Goal: Ask a question

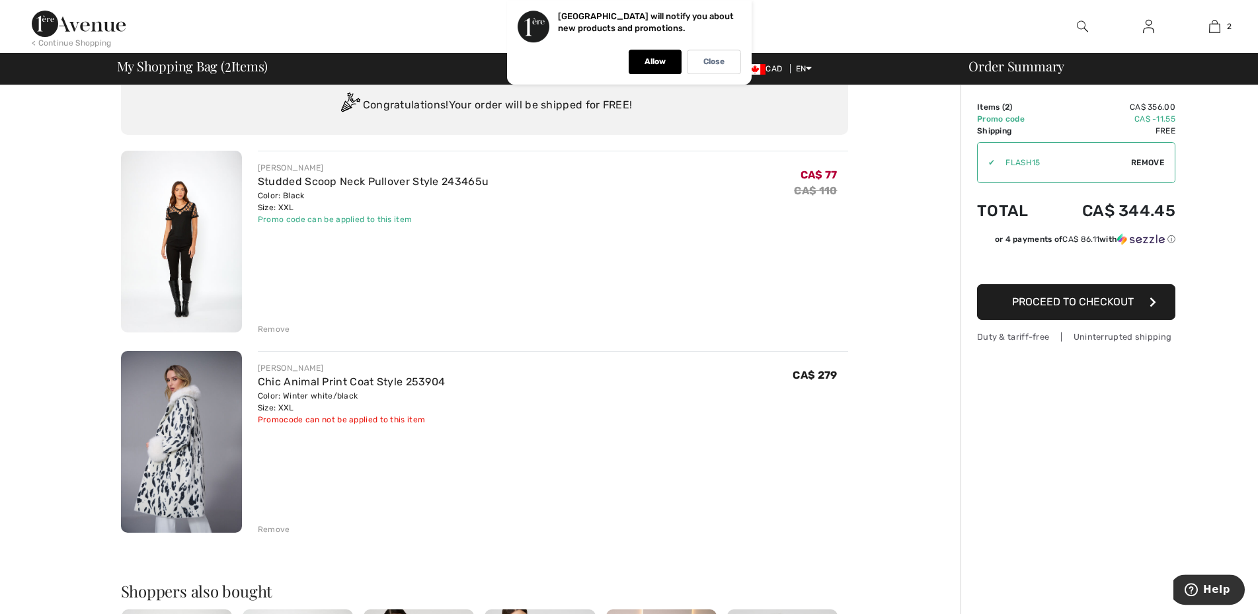
scroll to position [67, 0]
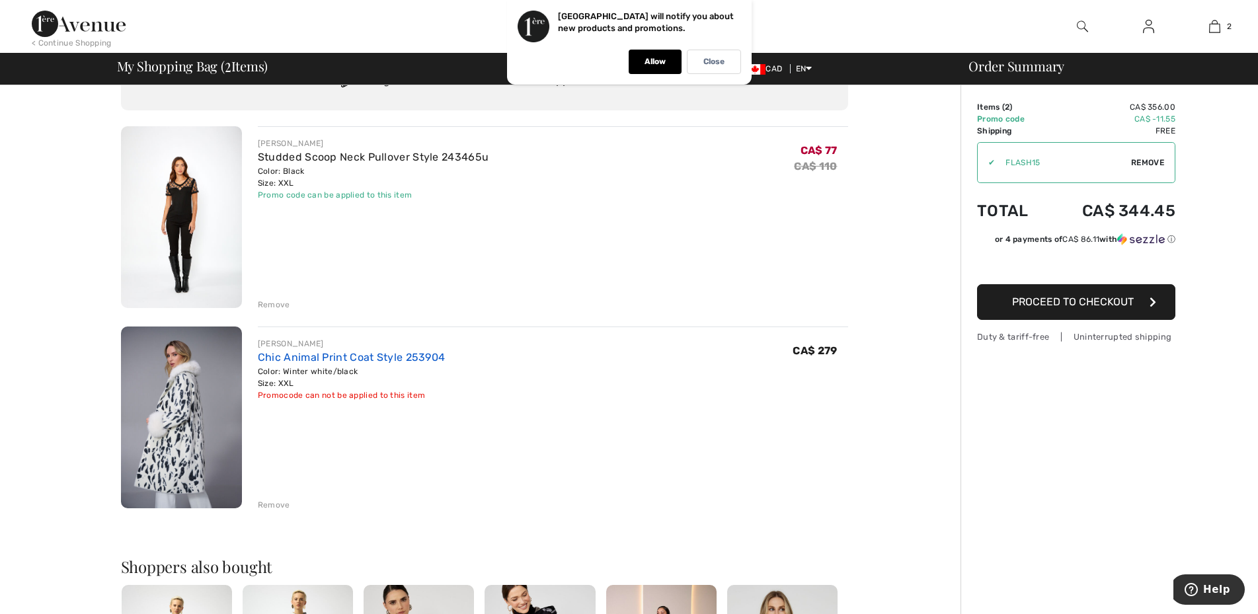
click at [347, 357] on link "Chic Animal Print Coat Style 253904" at bounding box center [352, 357] width 188 height 13
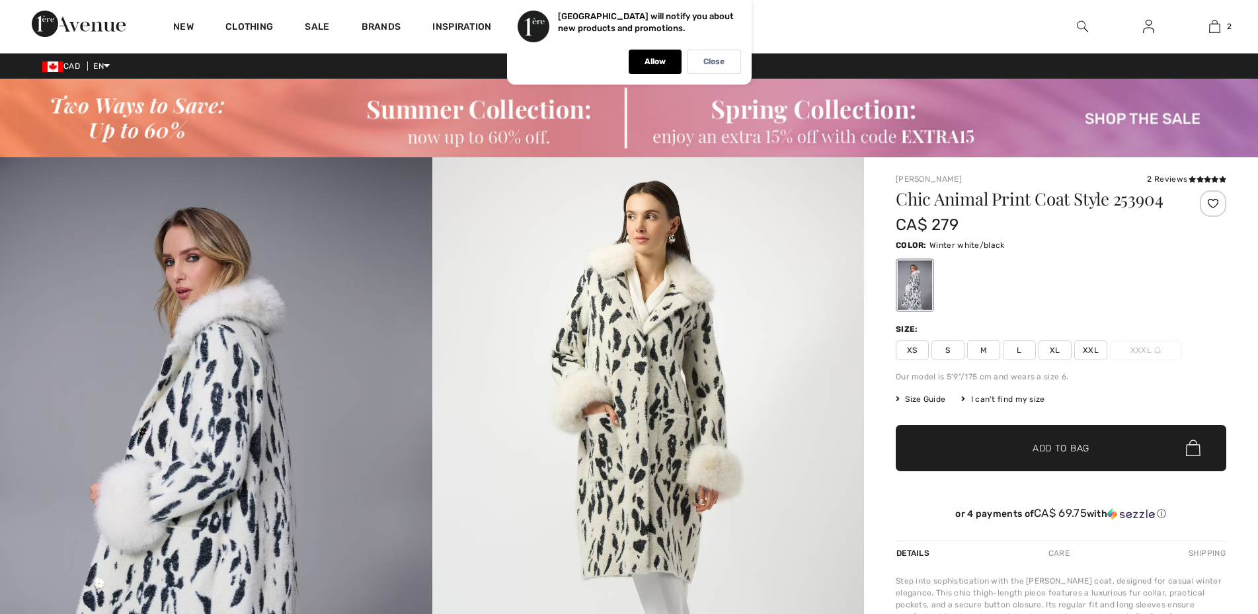
checkbox input "true"
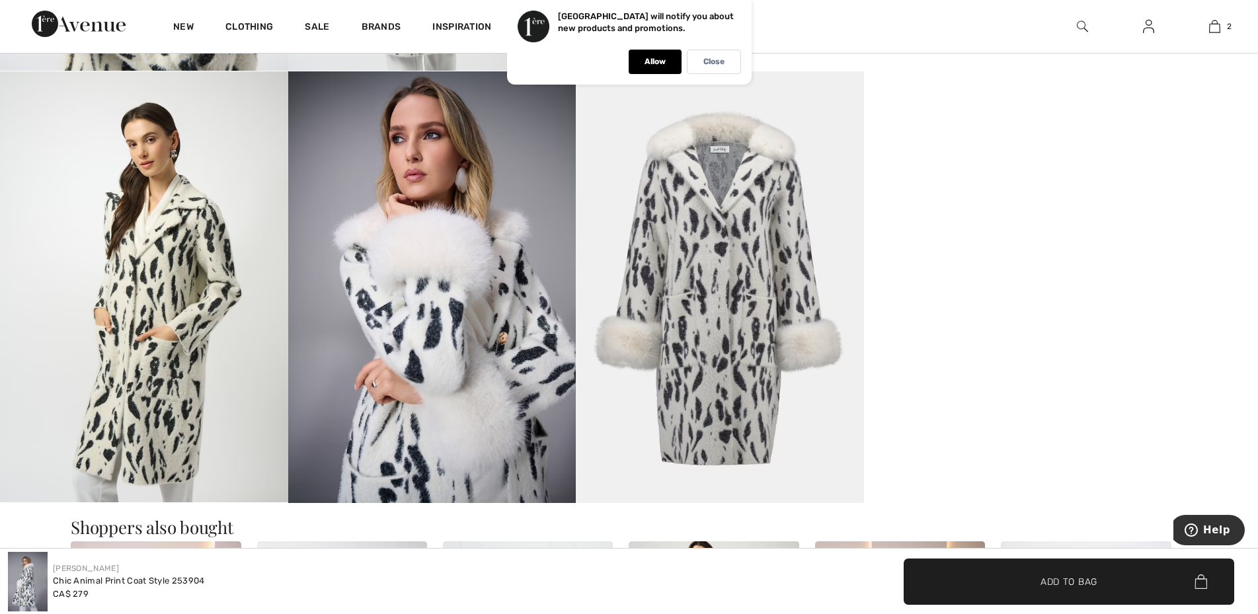
scroll to position [1146, 0]
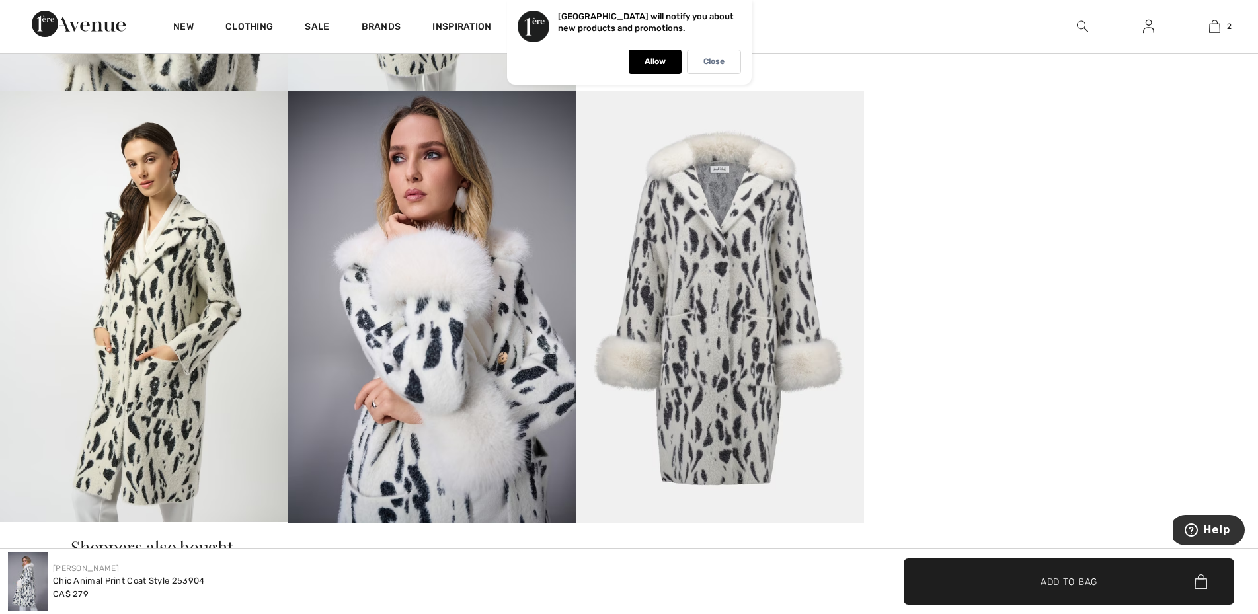
click at [442, 271] on img at bounding box center [432, 307] width 288 height 432
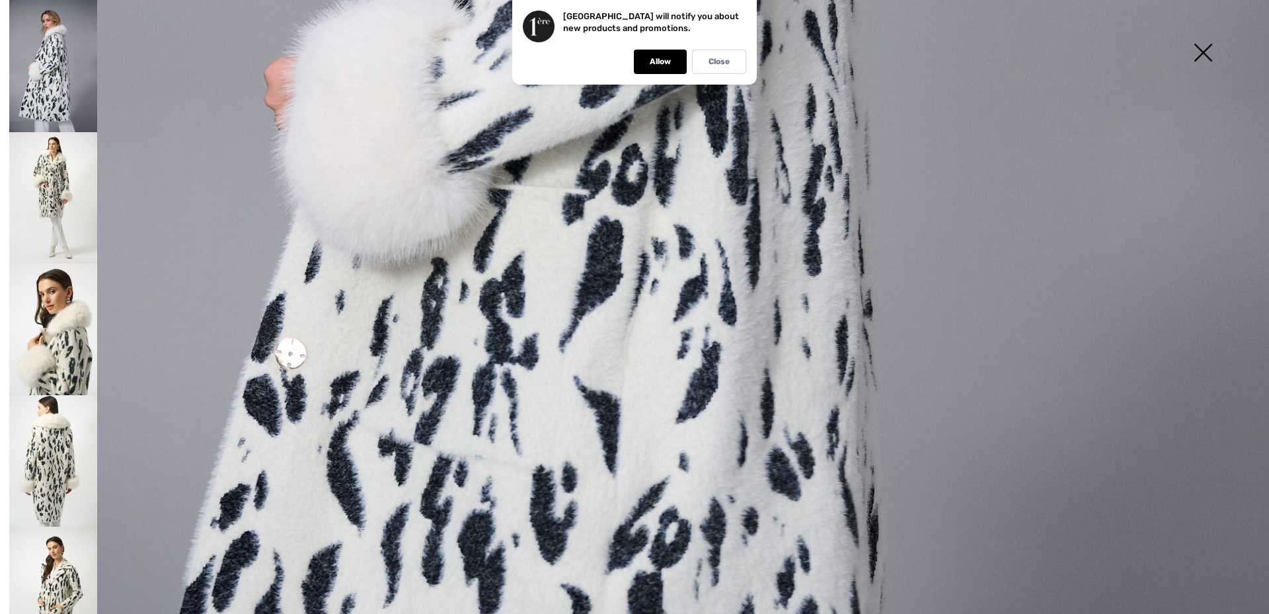
scroll to position [896, 0]
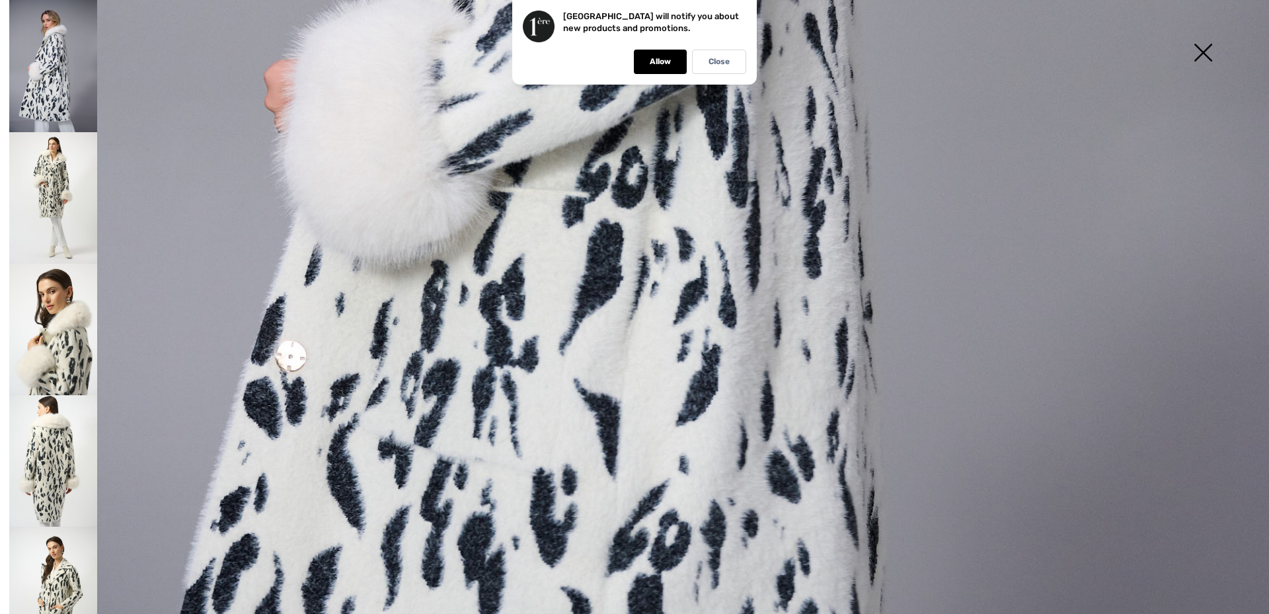
click at [67, 395] on img at bounding box center [53, 461] width 88 height 132
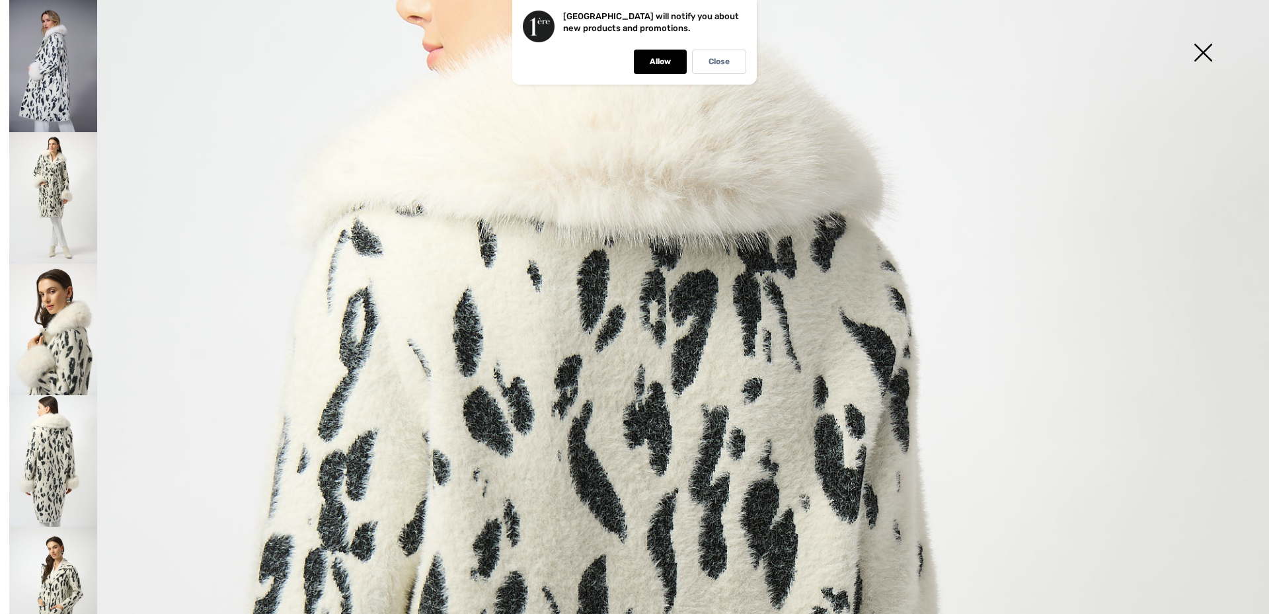
scroll to position [67, 0]
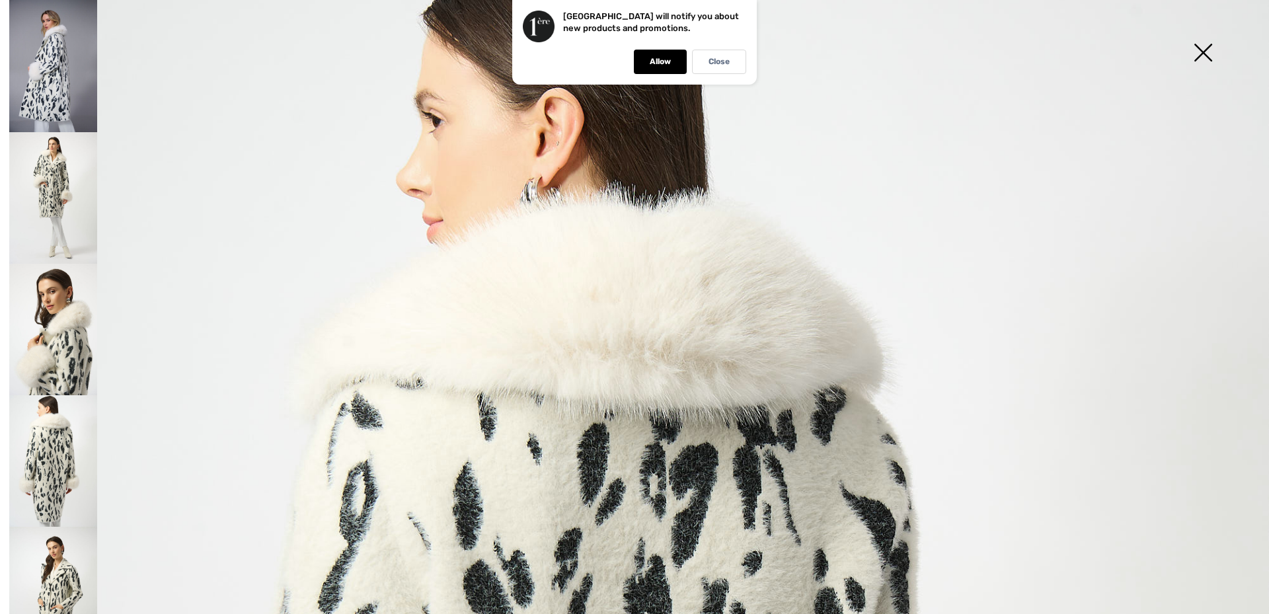
click at [66, 153] on img at bounding box center [53, 198] width 88 height 132
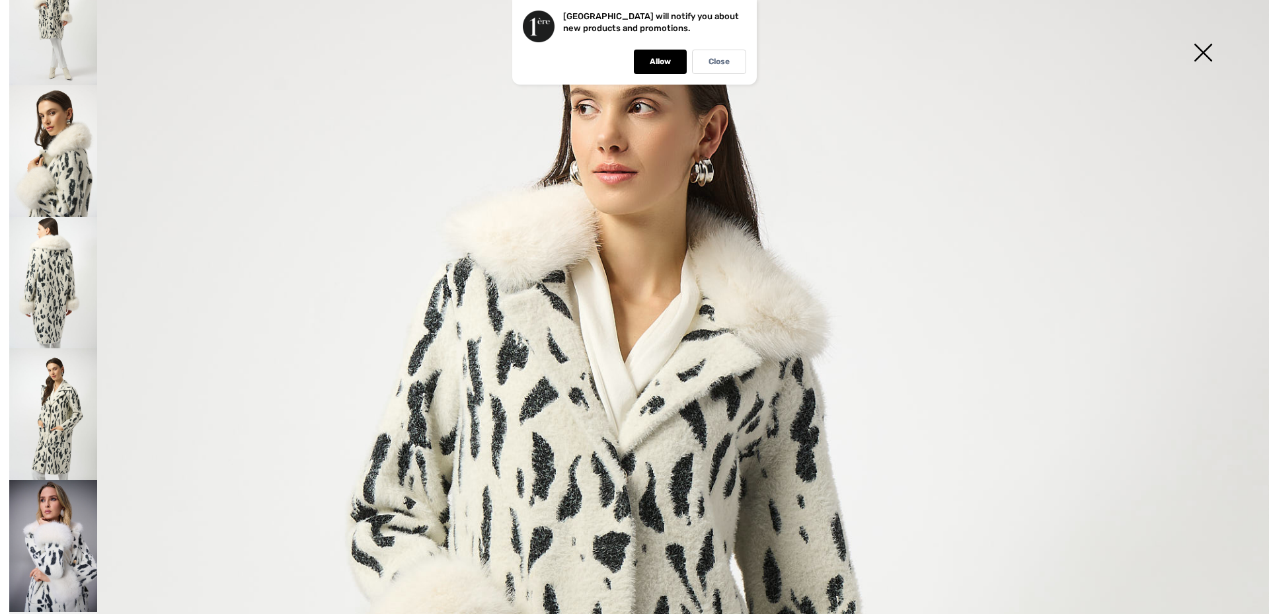
scroll to position [190, 0]
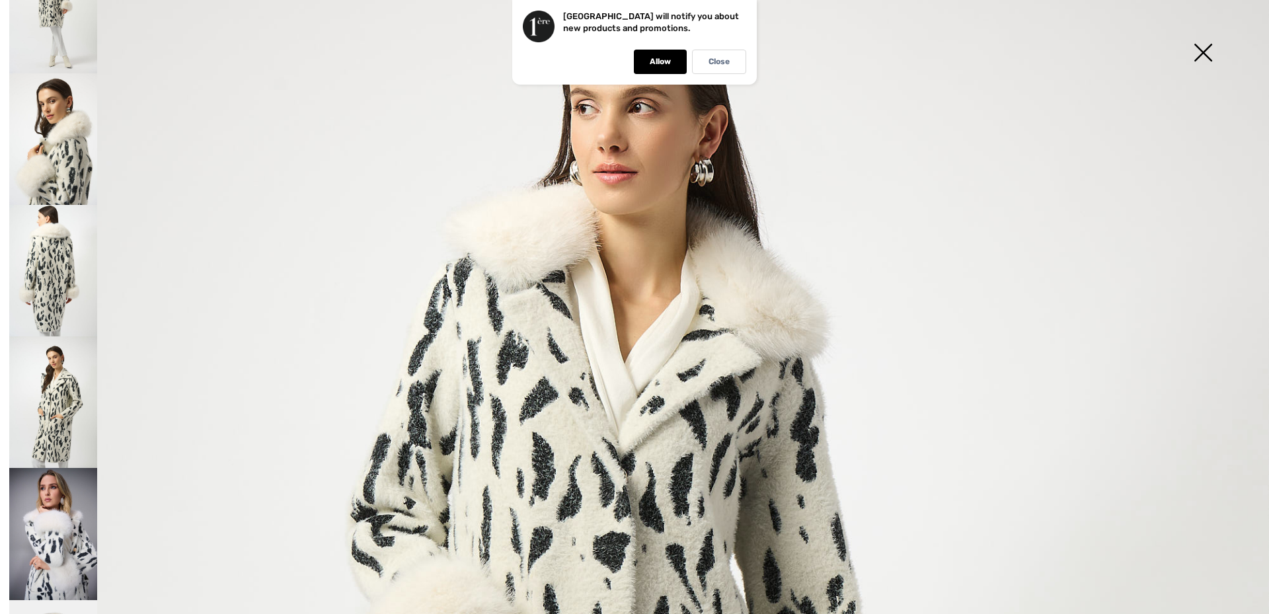
click at [62, 213] on img at bounding box center [53, 271] width 88 height 132
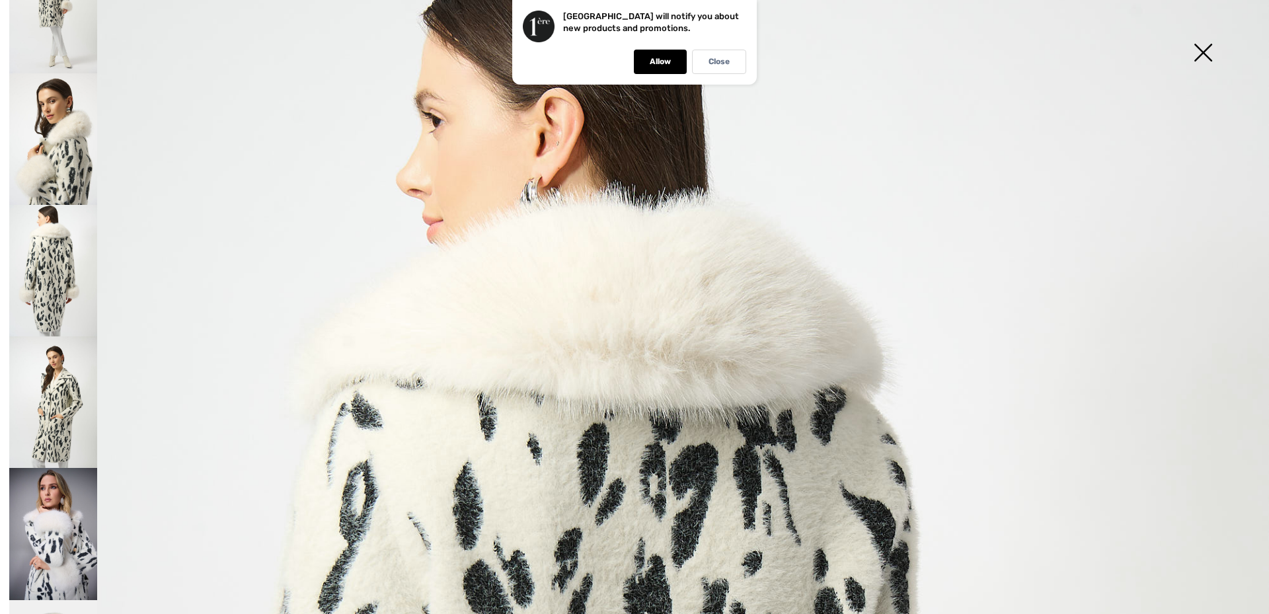
click at [58, 468] on img at bounding box center [53, 534] width 88 height 132
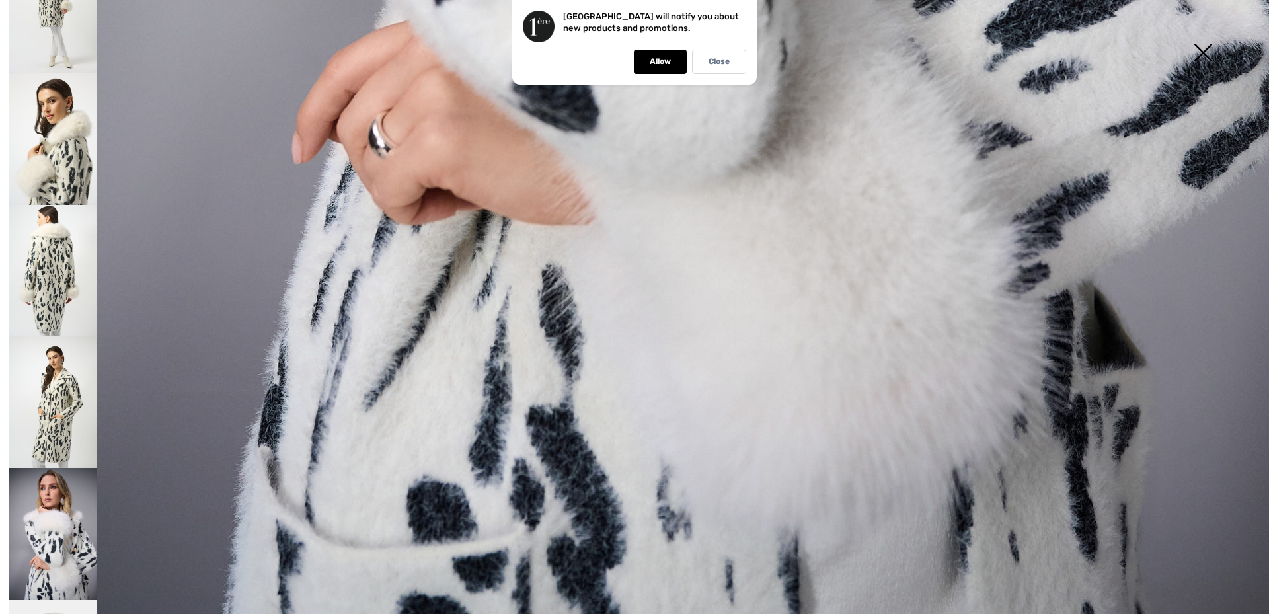
scroll to position [1273, 0]
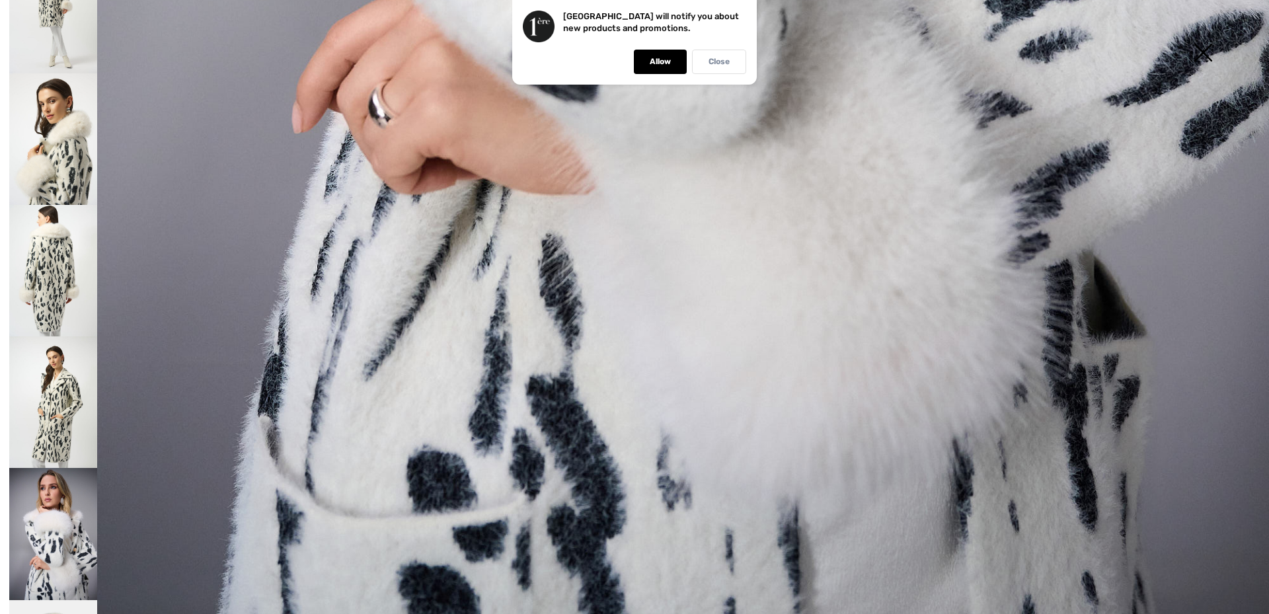
click at [722, 63] on p "Close" at bounding box center [718, 62] width 21 height 10
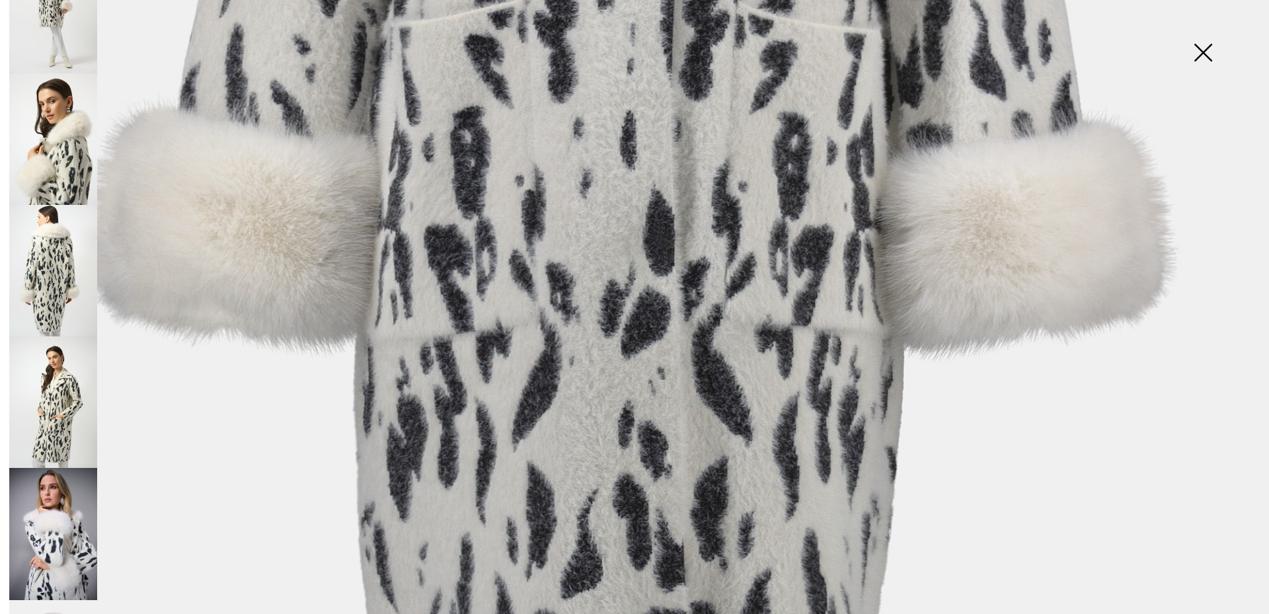
scroll to position [821, 0]
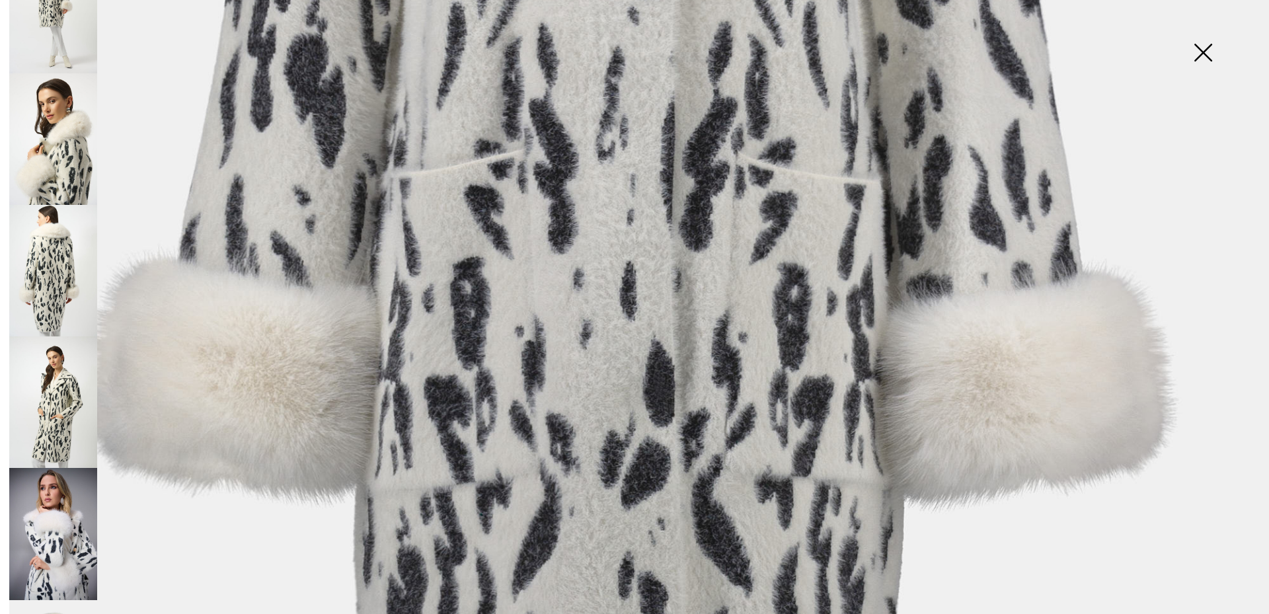
click at [978, 414] on img at bounding box center [634, 130] width 1269 height 1903
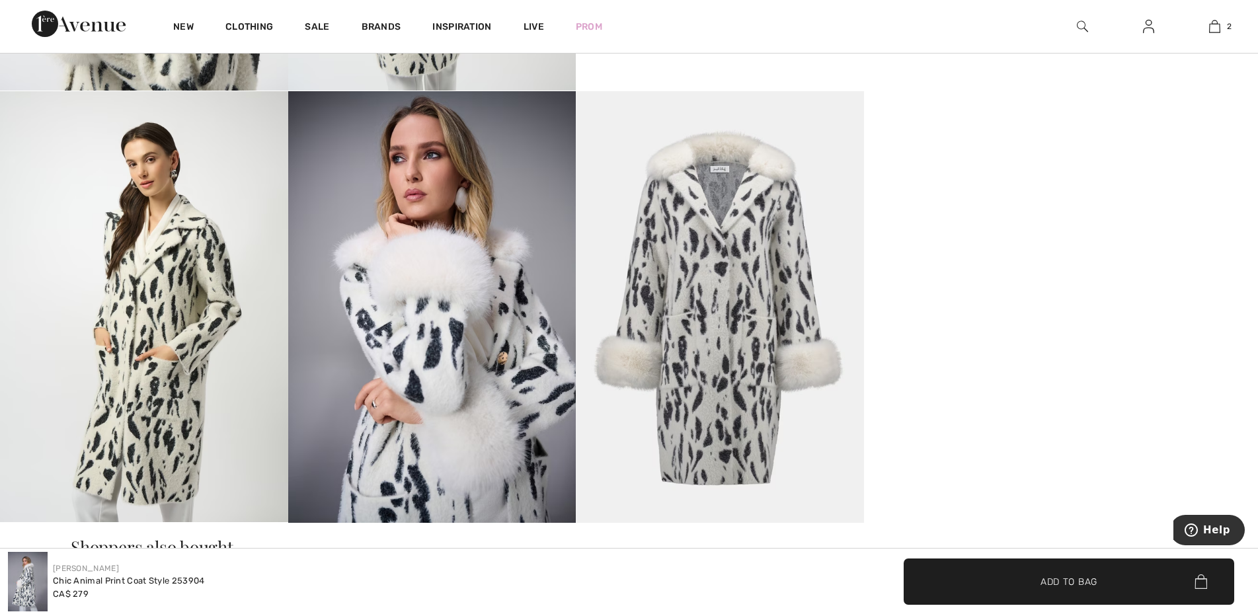
scroll to position [207, 0]
click at [1207, 531] on span "Help" at bounding box center [1216, 530] width 27 height 12
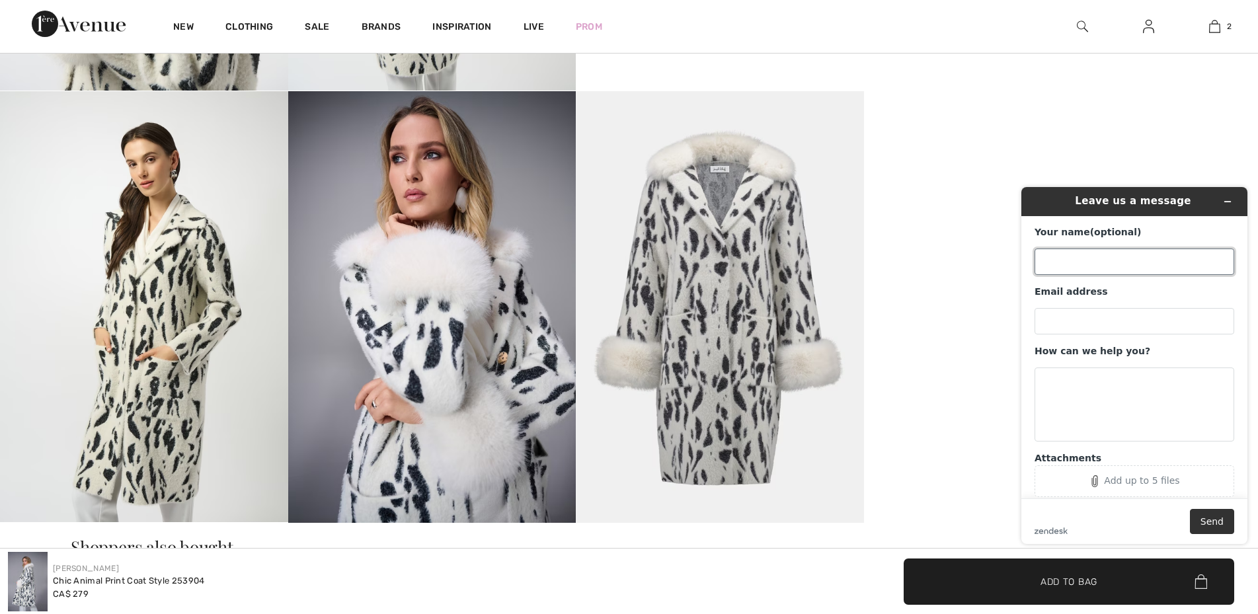
click at [1063, 260] on input "Your name (optional)" at bounding box center [1134, 261] width 200 height 26
type input "EV"
click at [1091, 311] on input "Email address" at bounding box center [1134, 321] width 200 height 26
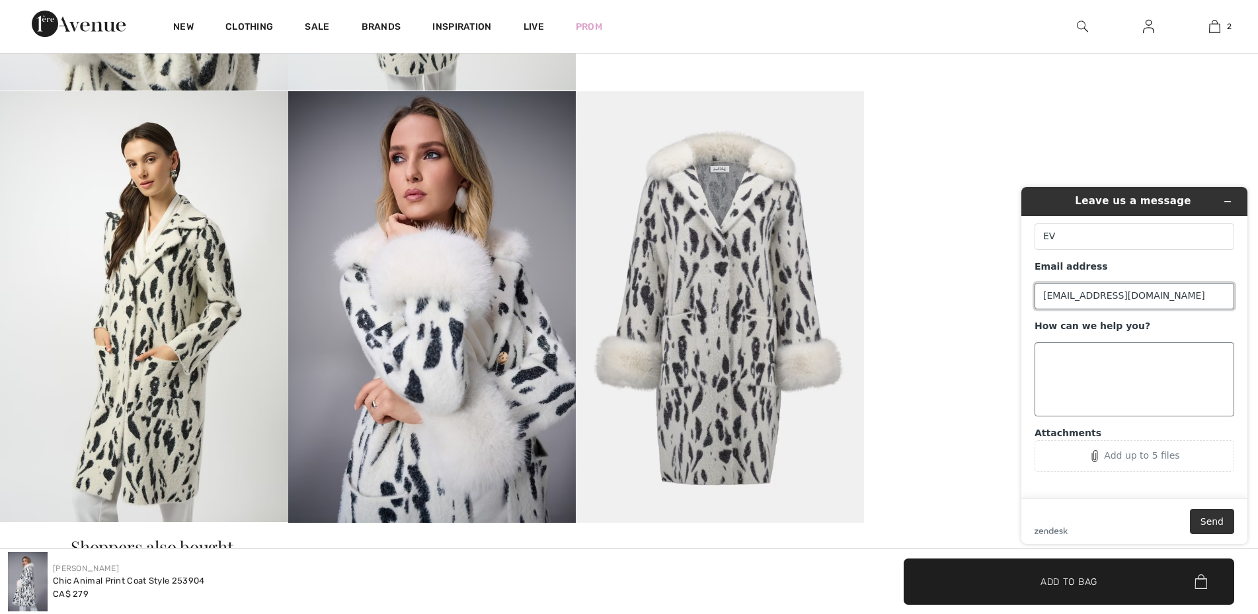
type input "elenavaisburg@hotmail.com"
click at [1093, 365] on textarea "How can we help you?" at bounding box center [1134, 379] width 200 height 74
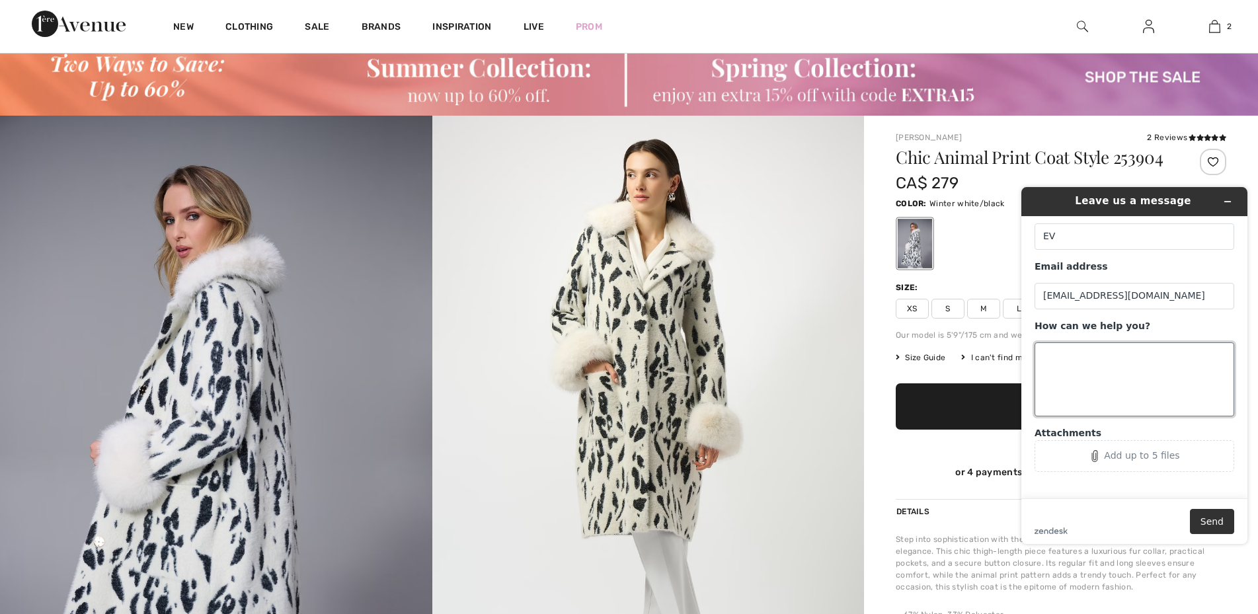
scroll to position [67, 0]
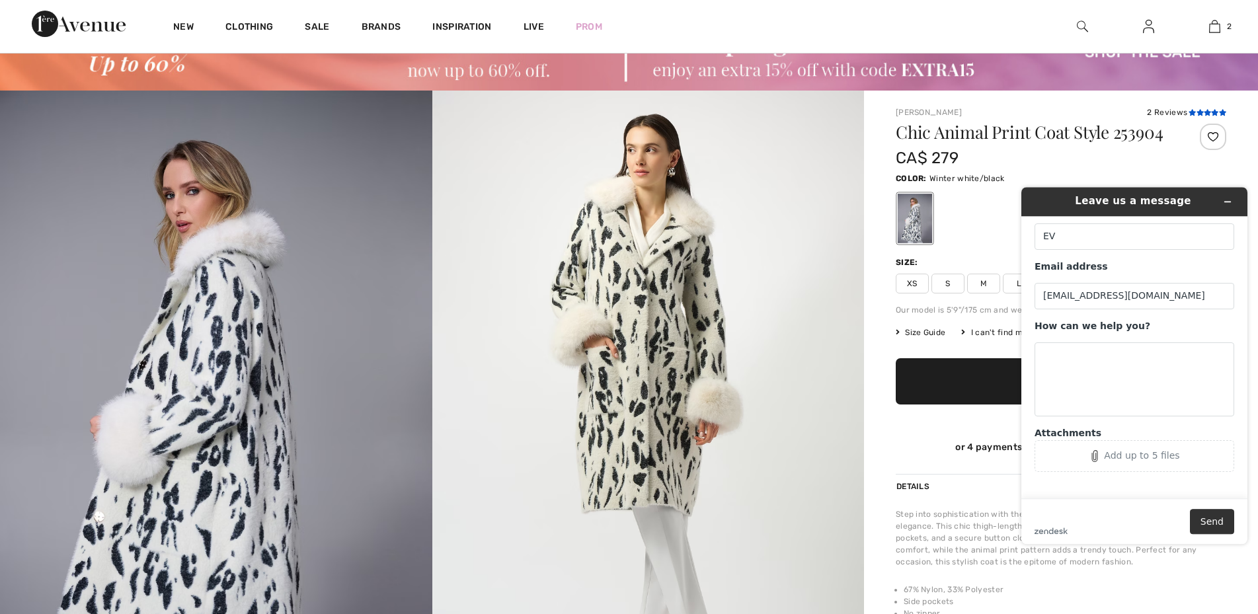
click at [1197, 110] on icon at bounding box center [1199, 112] width 7 height 7
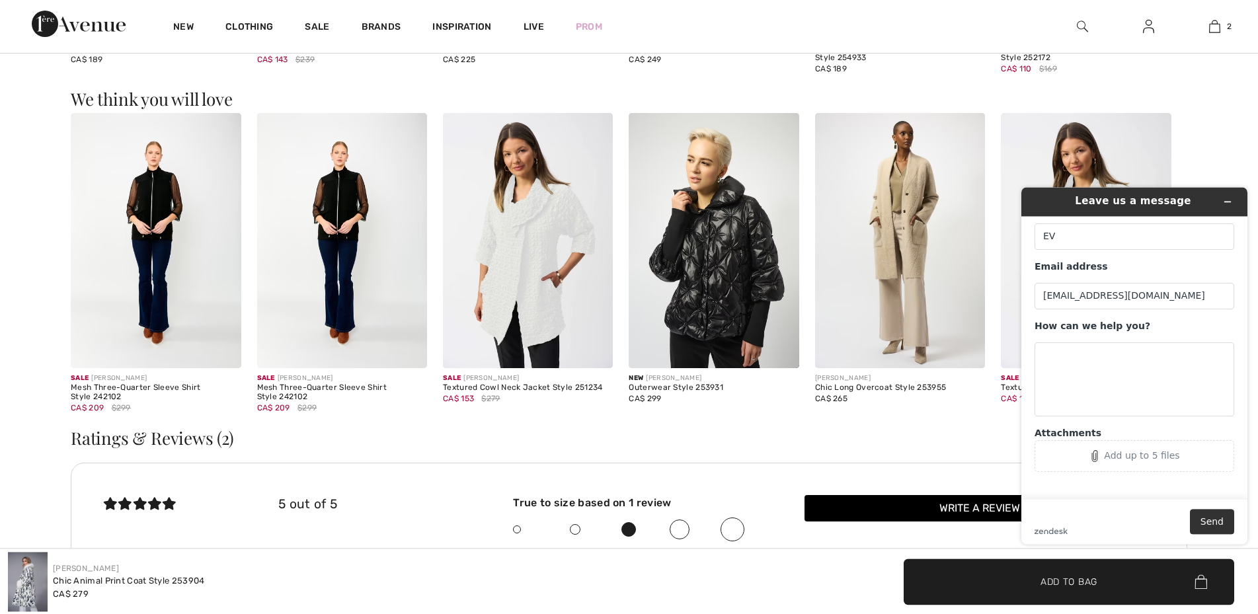
scroll to position [1905, 0]
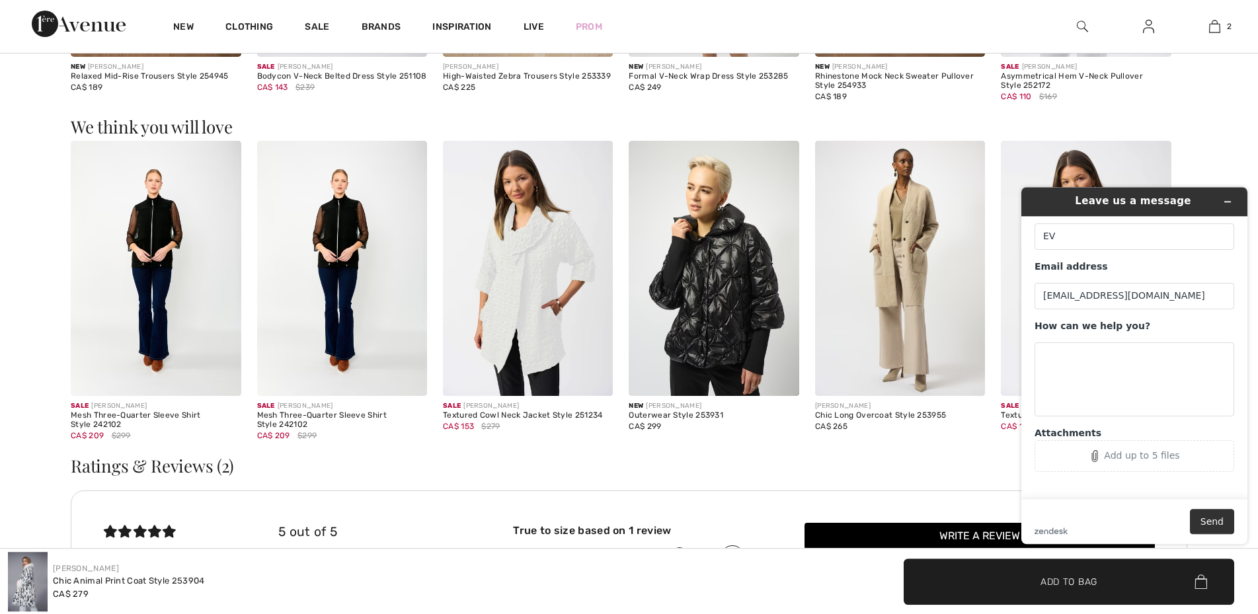
click at [538, 273] on img at bounding box center [528, 268] width 170 height 255
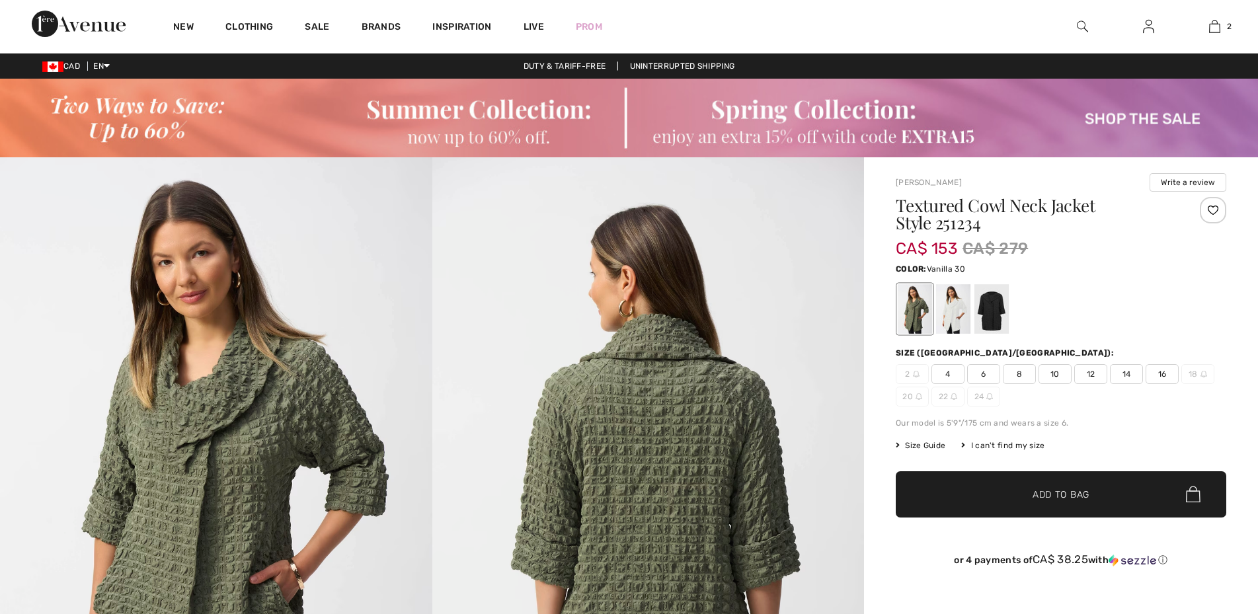
click at [965, 305] on div at bounding box center [953, 309] width 34 height 50
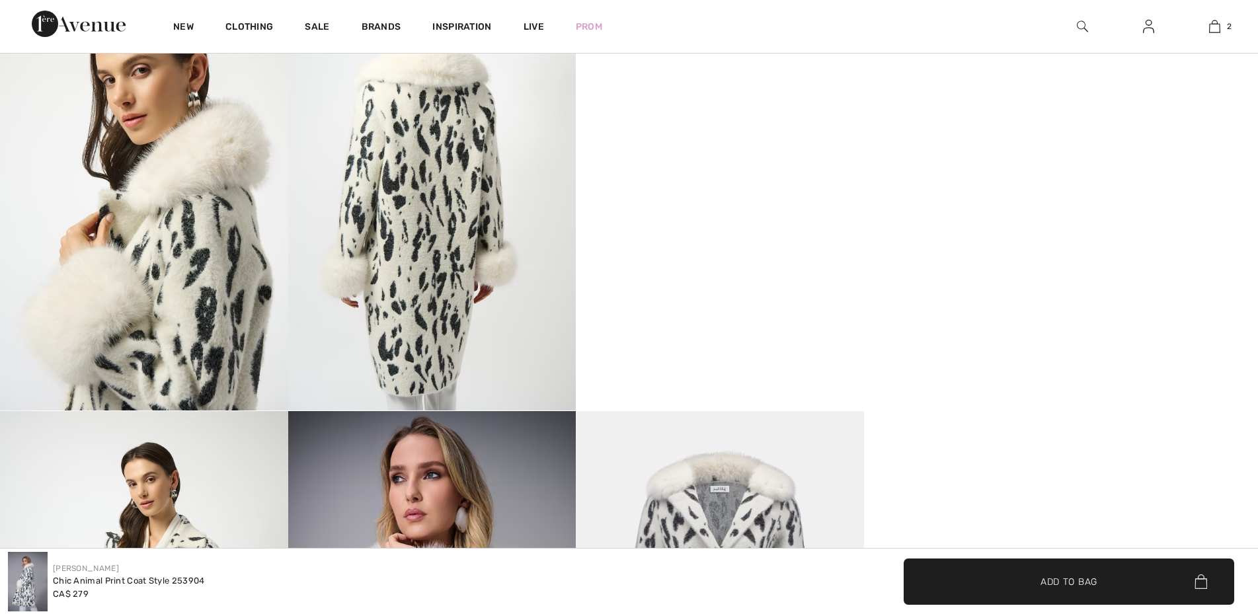
checkbox input "true"
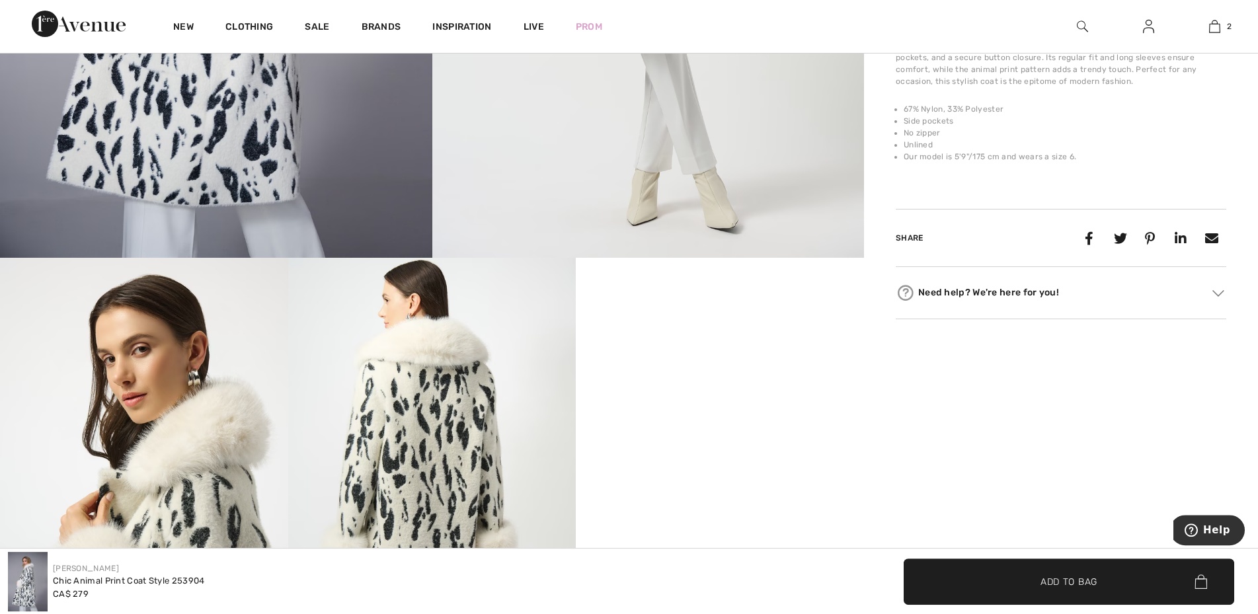
scroll to position [422, 0]
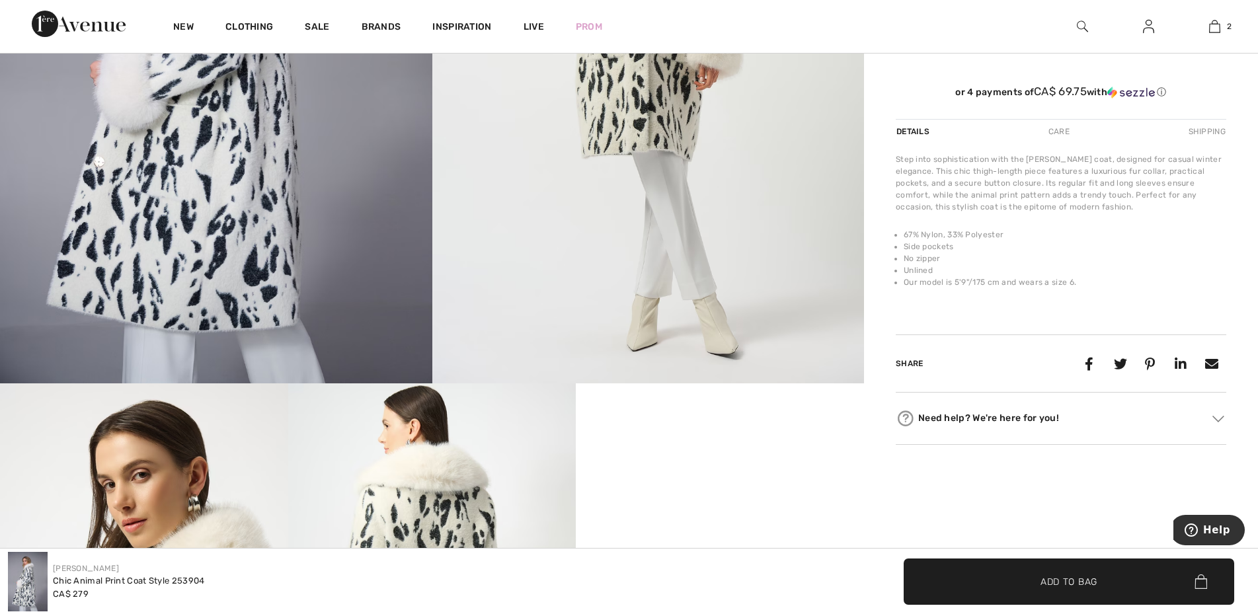
click at [1216, 420] on img at bounding box center [1218, 419] width 12 height 7
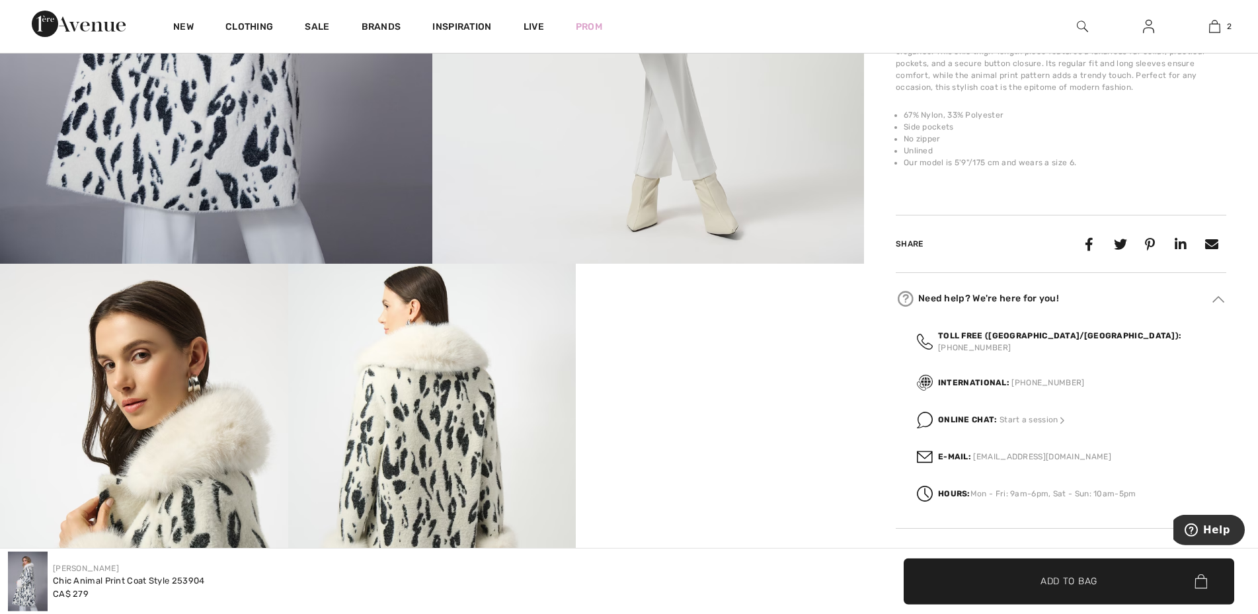
scroll to position [556, 0]
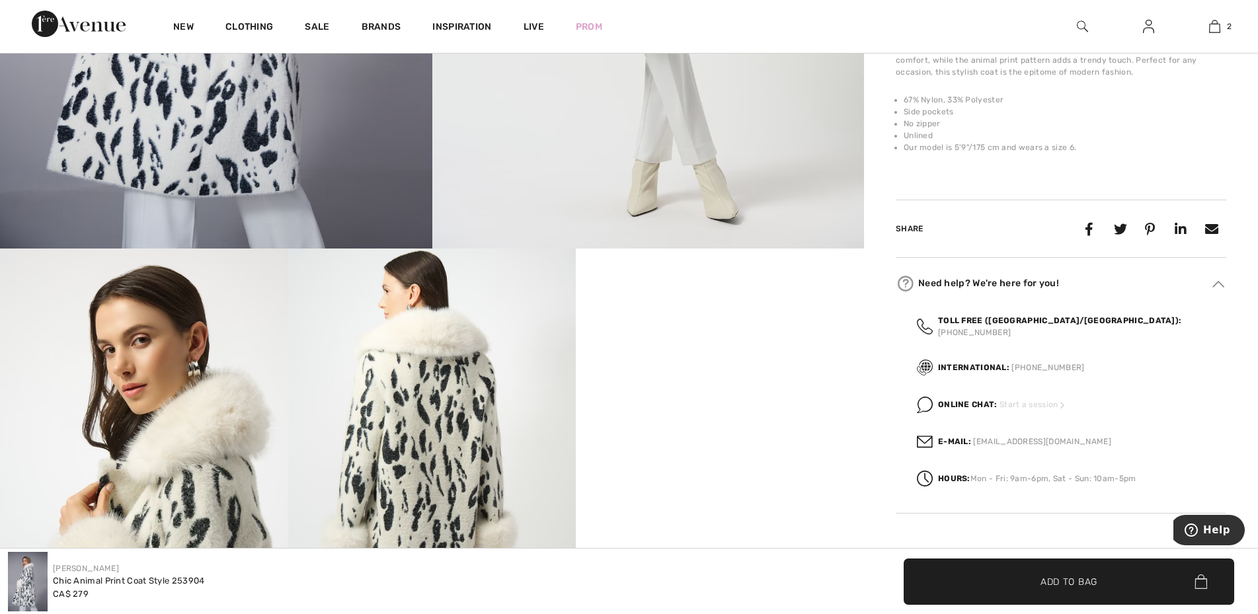
click at [1044, 402] on span "Start a session" at bounding box center [1033, 404] width 68 height 9
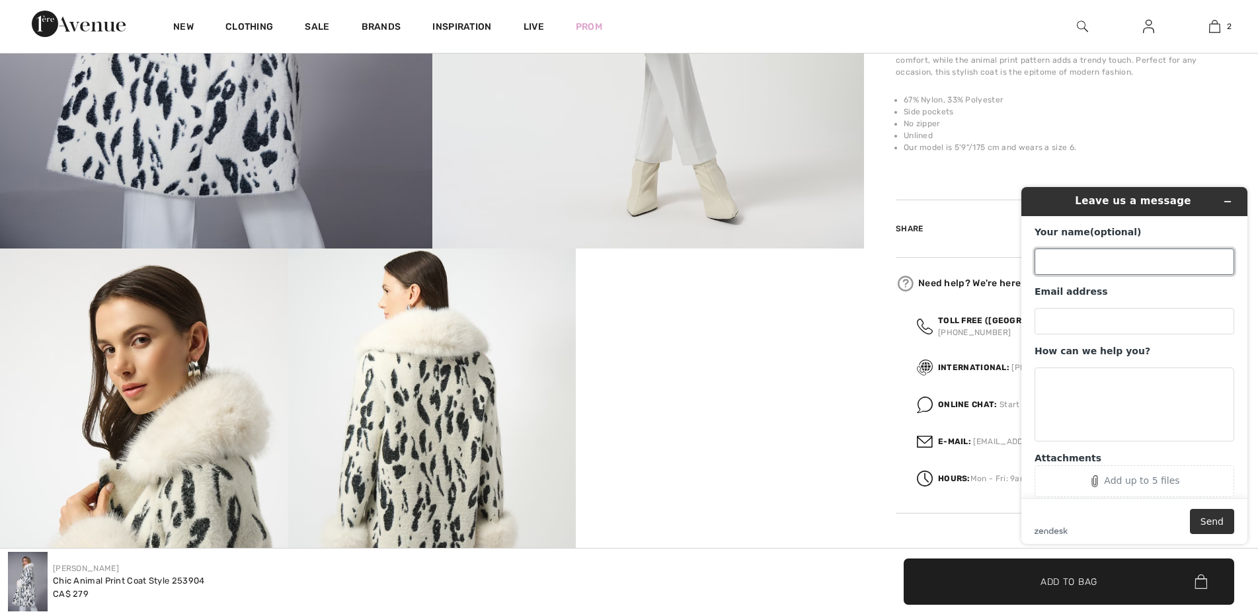
click at [1078, 268] on input "Your name (optional)" at bounding box center [1134, 261] width 200 height 26
type input "EV"
click at [1118, 334] on input "Email address" at bounding box center [1134, 321] width 200 height 26
type input "elenavaisburg@hotmail.com"
click at [1047, 378] on textarea "How can we help you?" at bounding box center [1134, 404] width 200 height 74
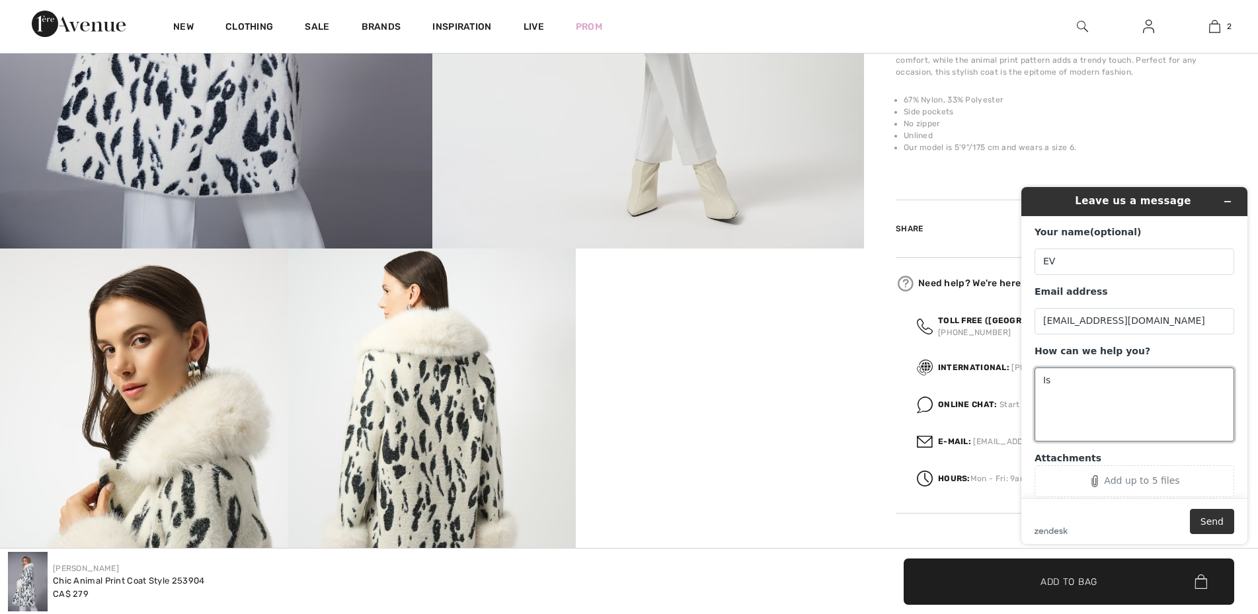
type textarea "I"
type textarea "f"
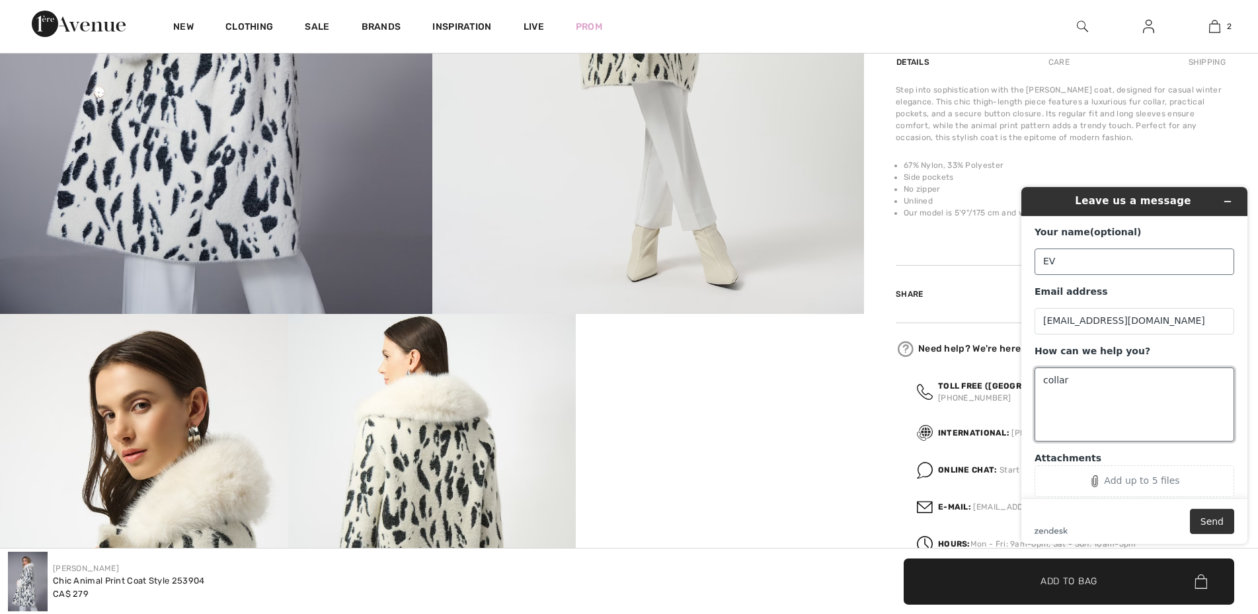
scroll to position [489, 0]
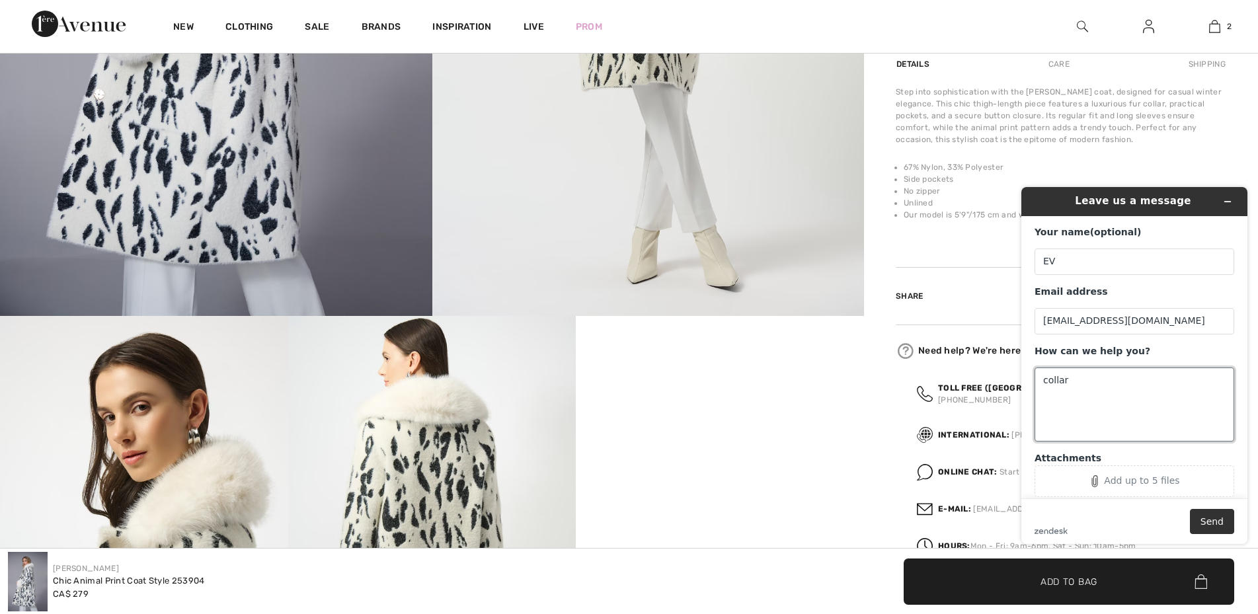
click at [1041, 382] on textarea "collar" at bounding box center [1134, 404] width 200 height 74
click at [1086, 381] on textarea "fur collar" at bounding box center [1134, 404] width 200 height 74
type textarea "fur collar -is this real fur?"
click at [1222, 527] on button "Send" at bounding box center [1212, 521] width 44 height 25
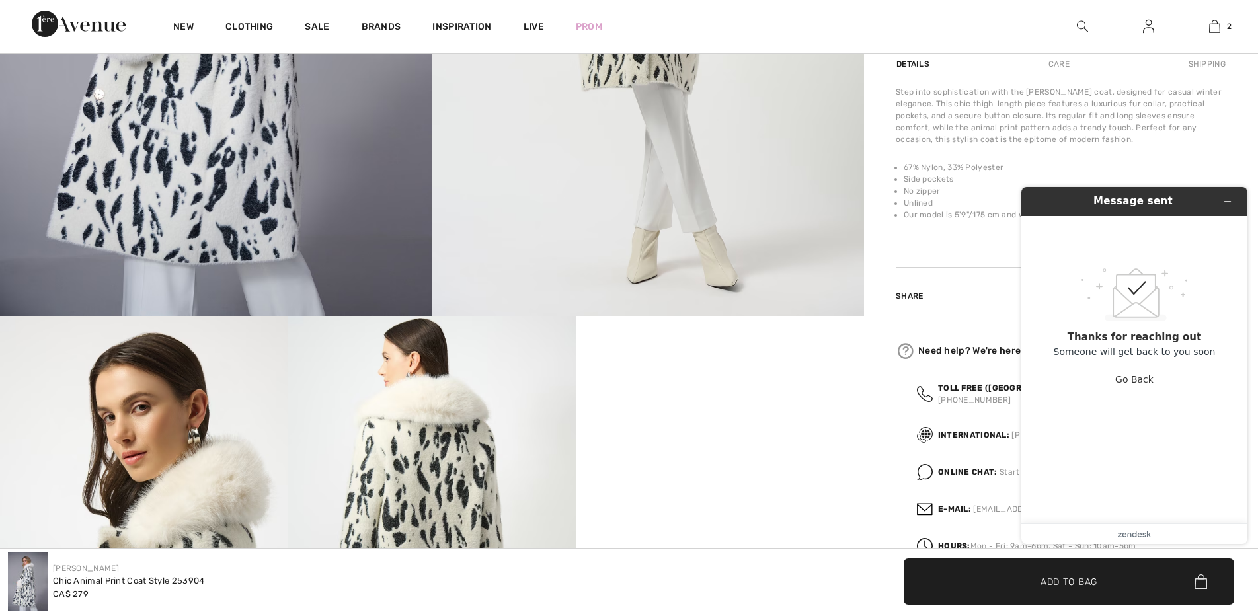
click at [1212, 188] on header "Message sent" at bounding box center [1134, 201] width 226 height 29
click at [1222, 203] on button "Minimize widget" at bounding box center [1227, 201] width 21 height 19
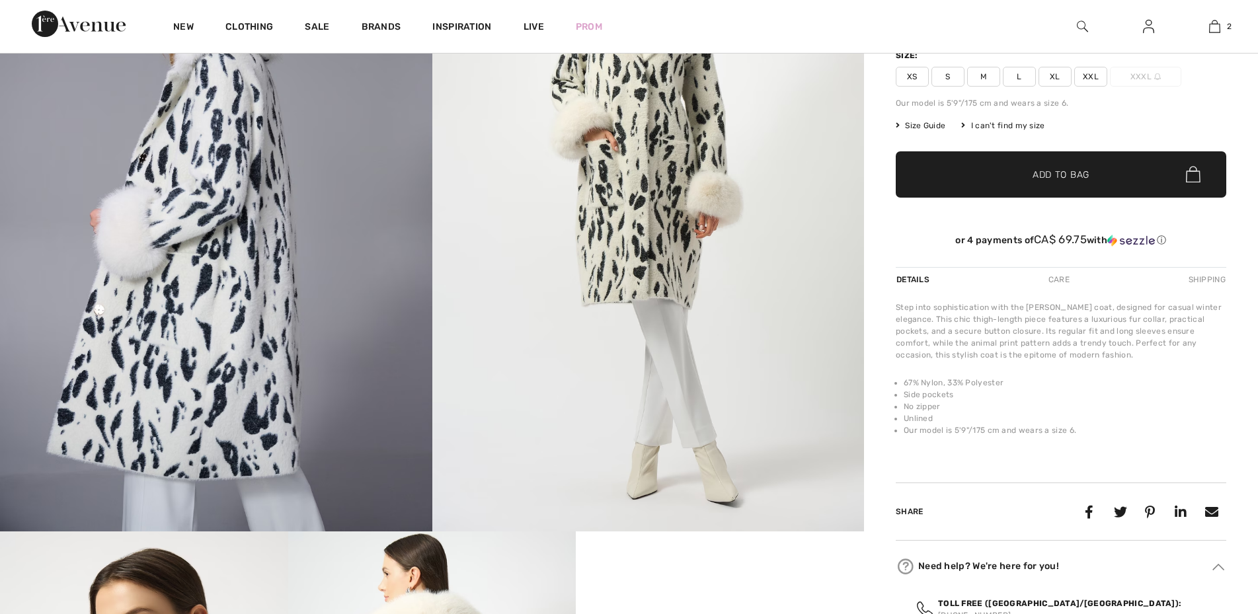
scroll to position [287, 0]
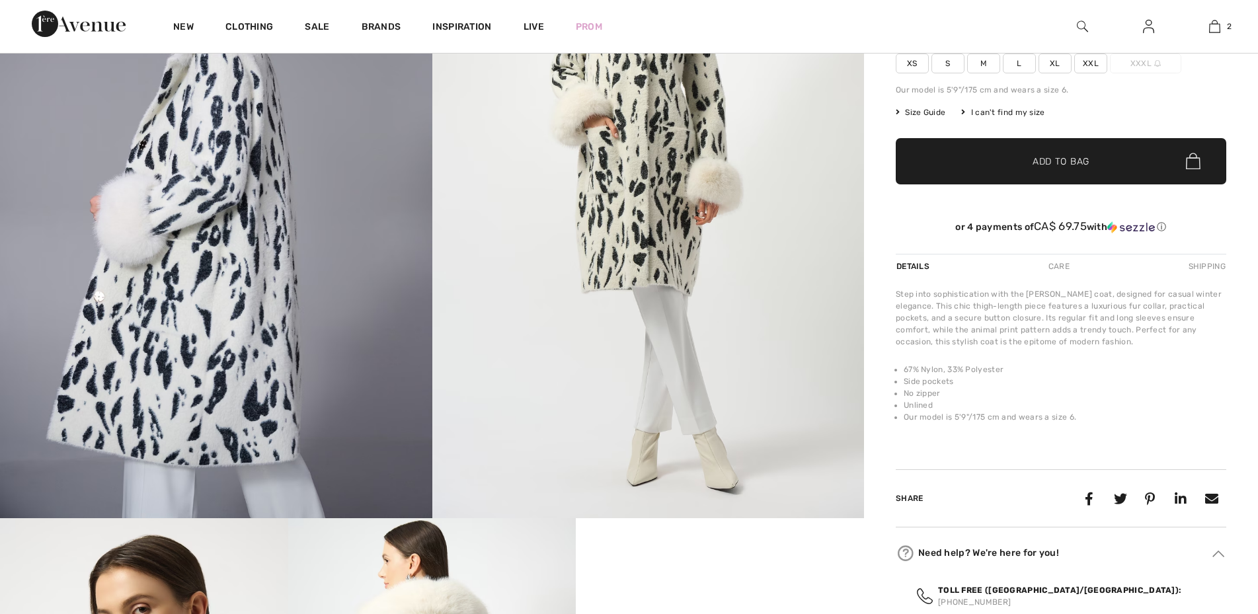
click at [921, 110] on span "Size Guide" at bounding box center [920, 112] width 50 height 12
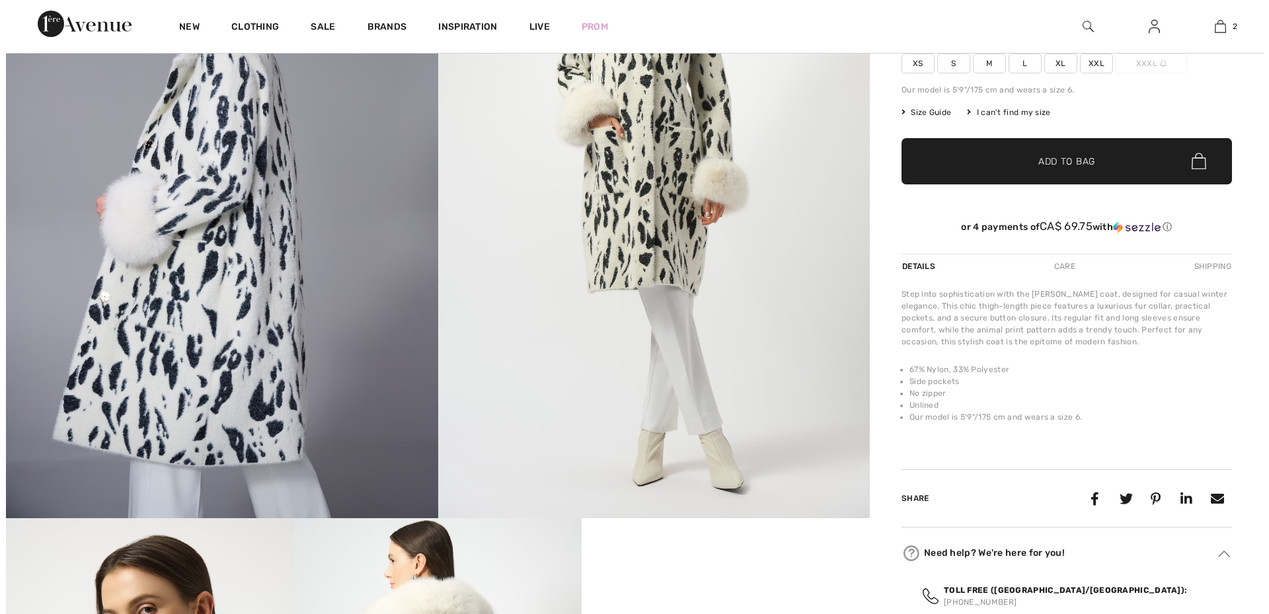
scroll to position [287, 0]
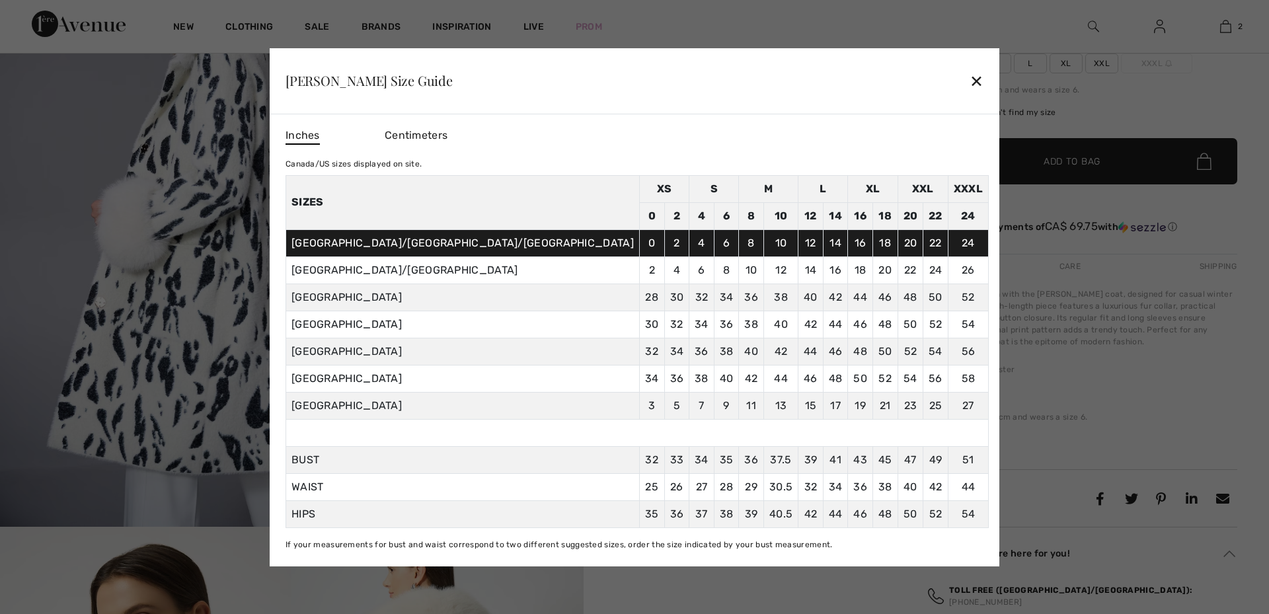
click at [969, 85] on div "✕" at bounding box center [976, 81] width 14 height 28
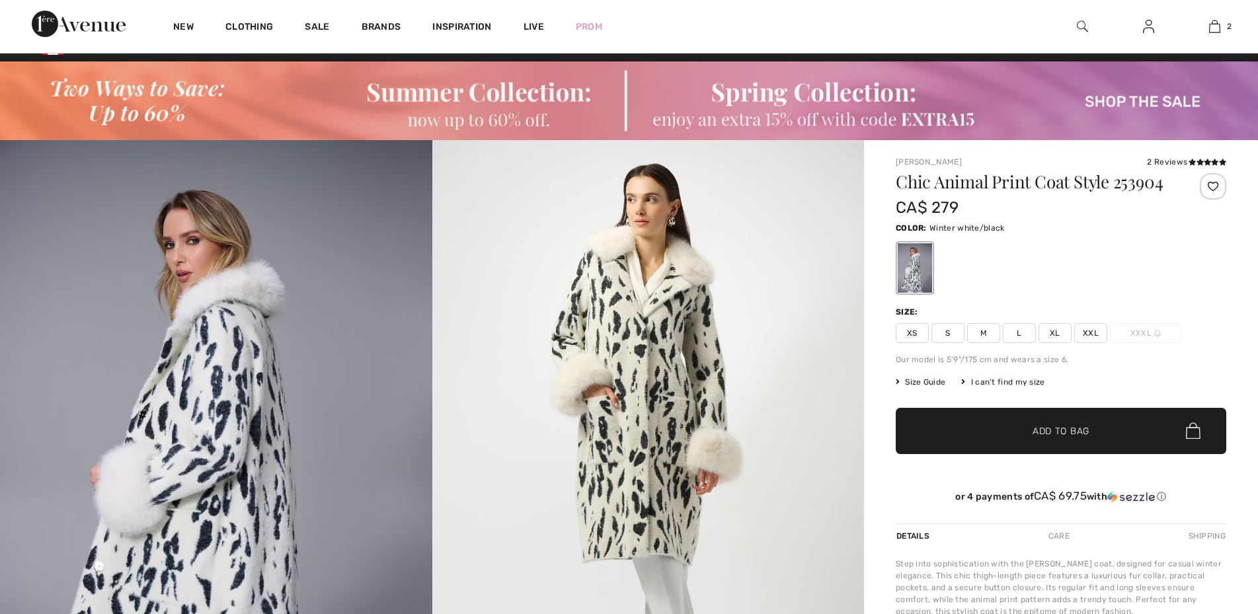
scroll to position [0, 0]
